Goal: Manage account settings

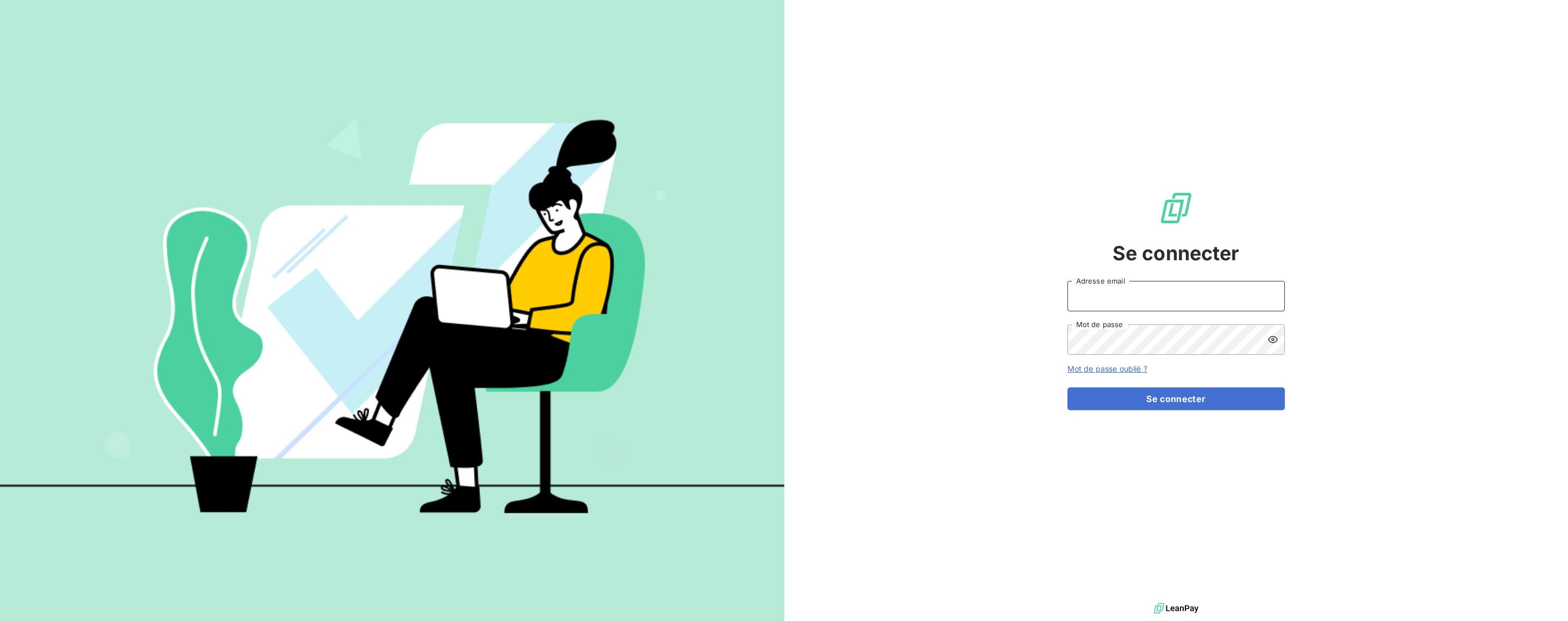
click at [1127, 296] on input "Adresse email" at bounding box center [1176, 296] width 218 height 31
type input "[EMAIL_ADDRESS][DOMAIN_NAME]"
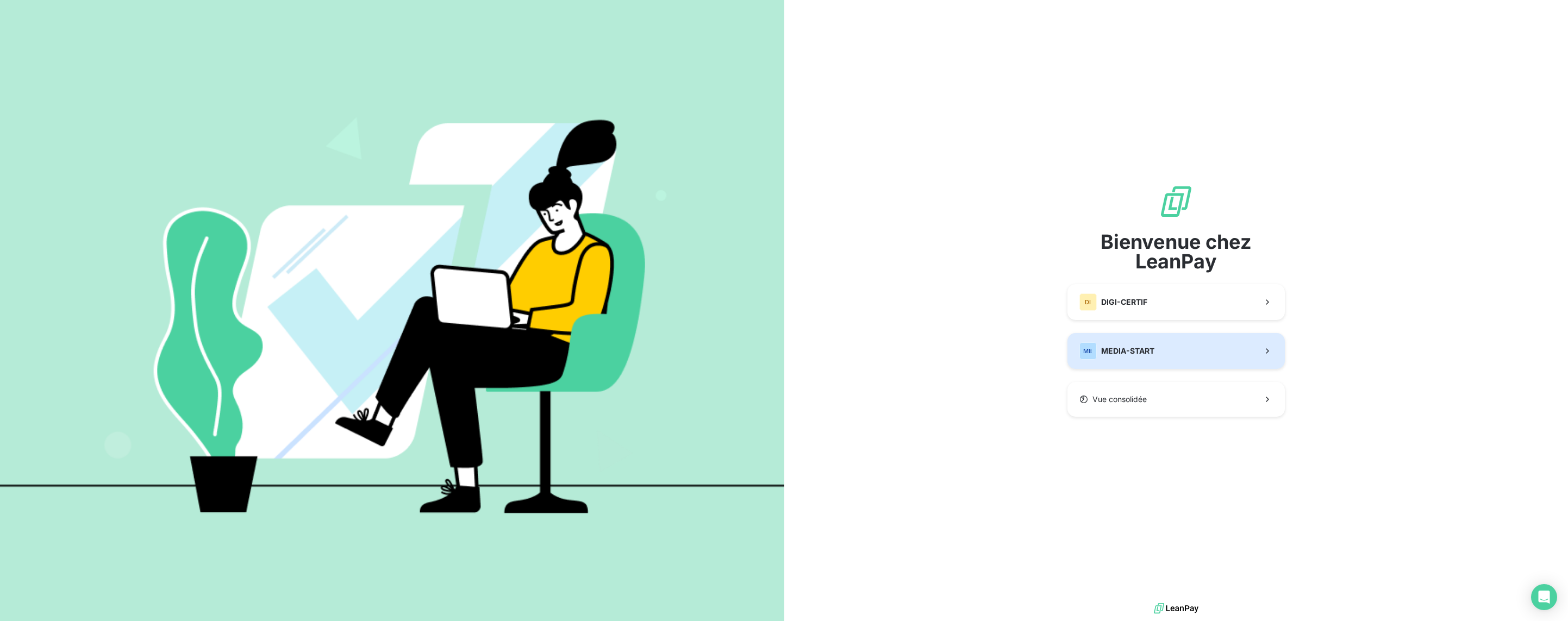
click at [1164, 343] on button "ME MEDIA-START" at bounding box center [1176, 351] width 218 height 36
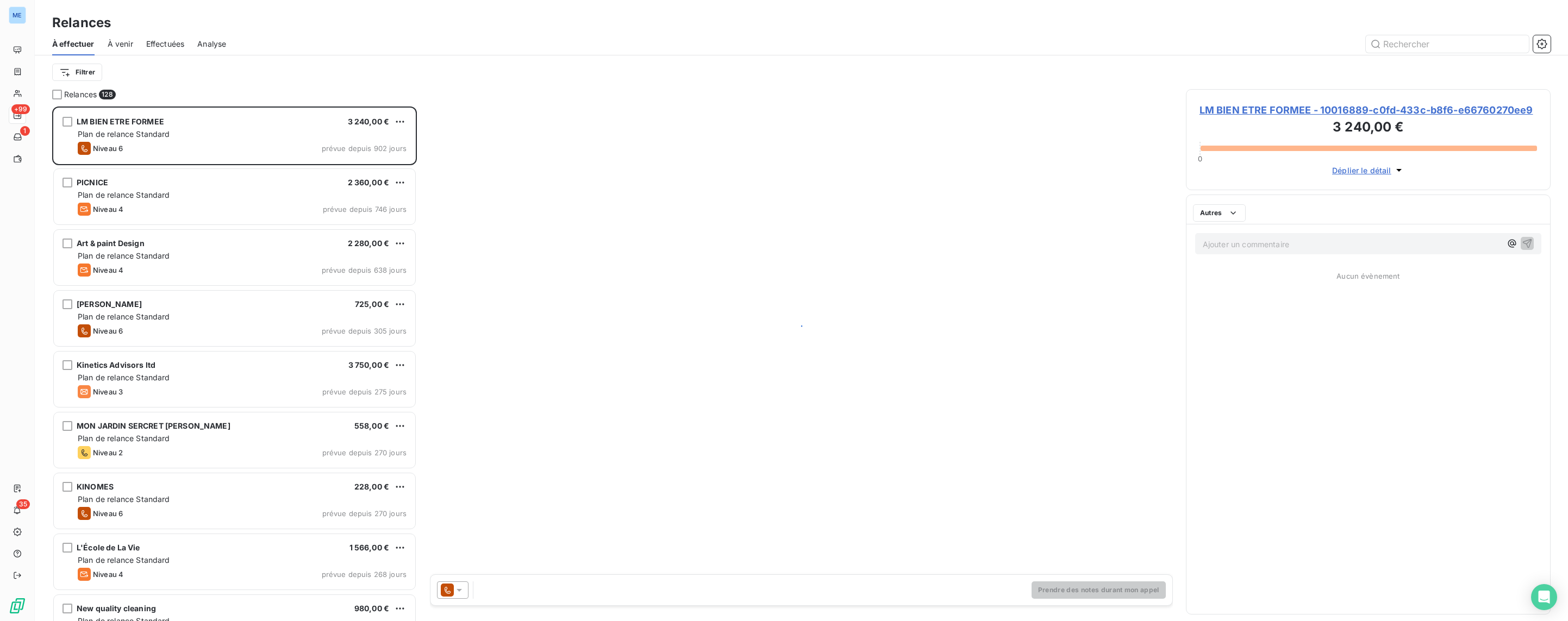
scroll to position [515, 365]
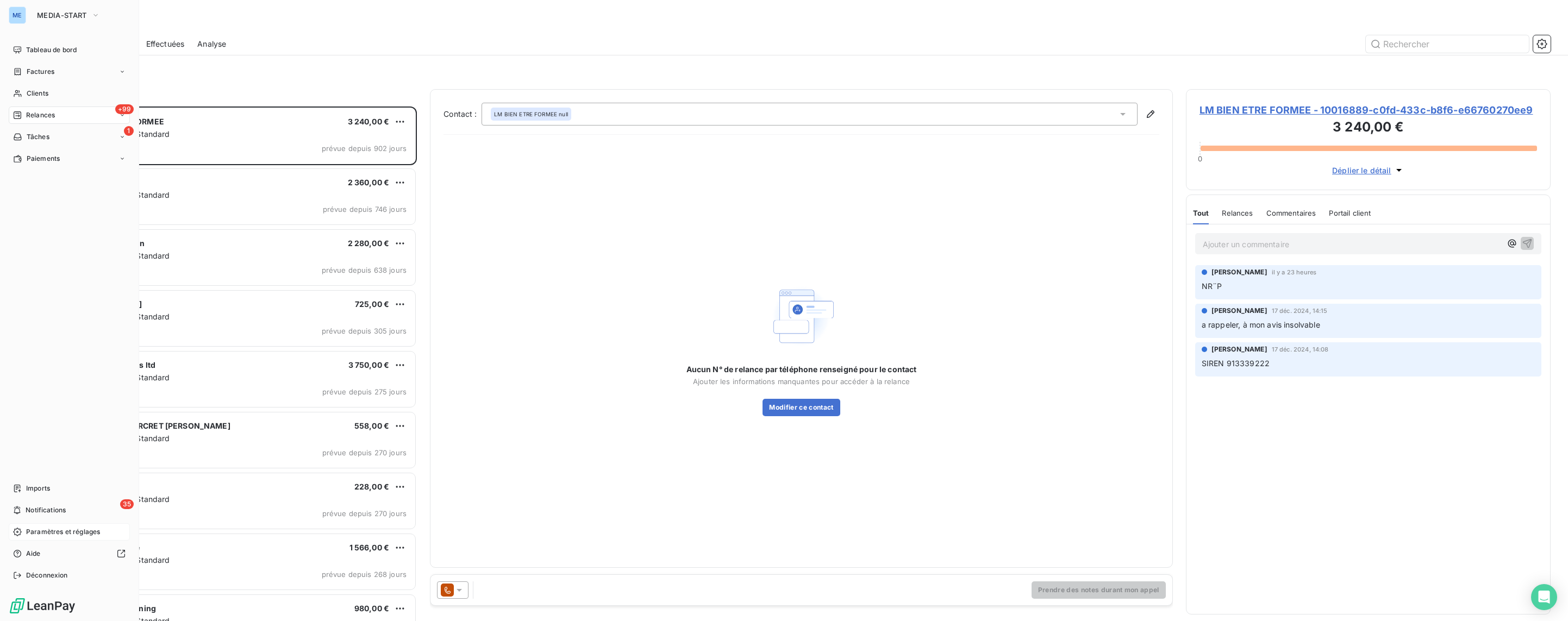
click at [15, 533] on icon at bounding box center [17, 532] width 9 height 9
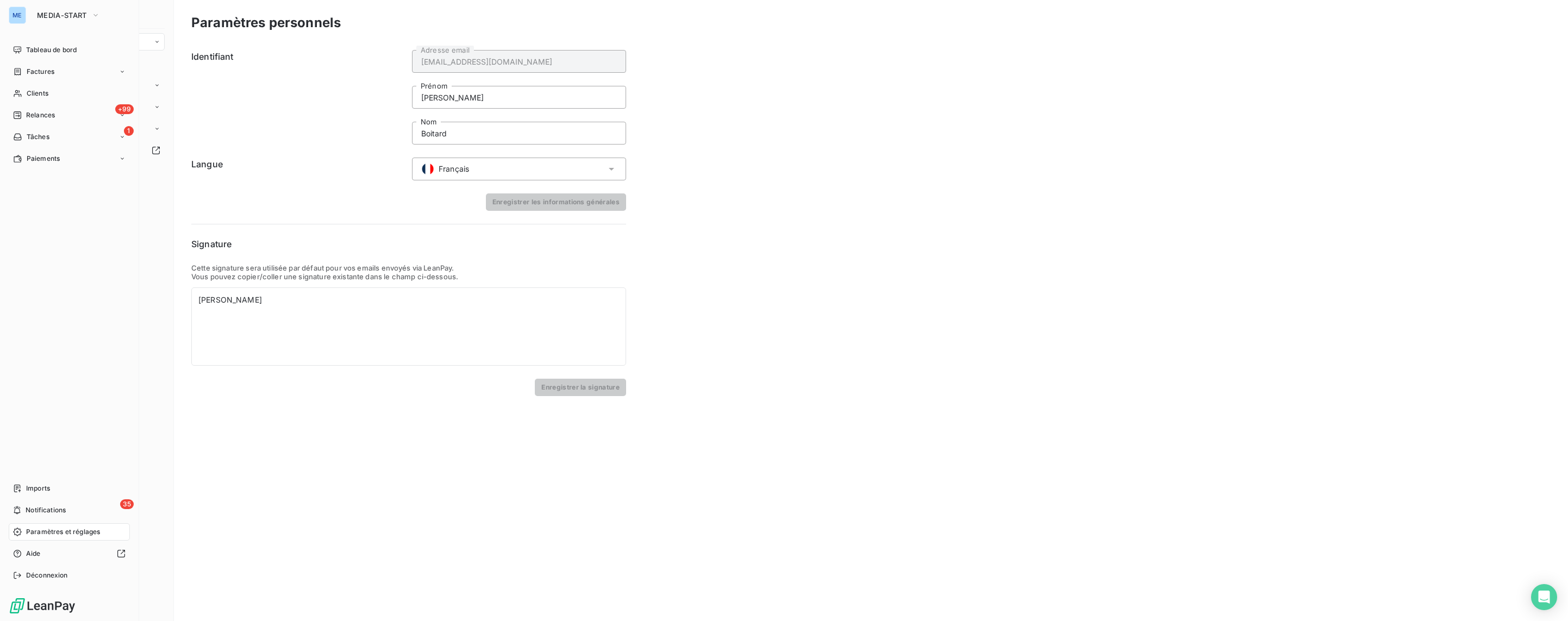
click at [28, 533] on span "Paramètres et réglages" at bounding box center [63, 531] width 74 height 10
click at [58, 15] on span "MEDIA-START" at bounding box center [62, 15] width 50 height 9
